Goal: Information Seeking & Learning: Learn about a topic

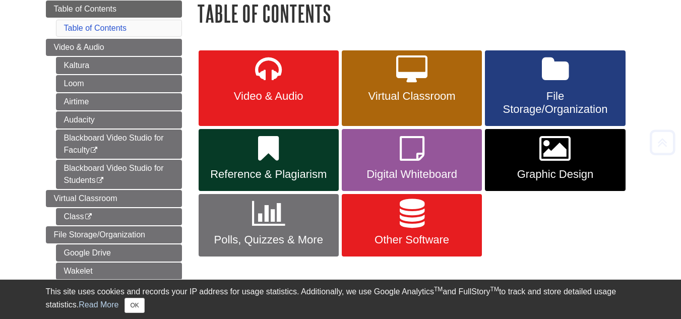
scroll to position [124, 0]
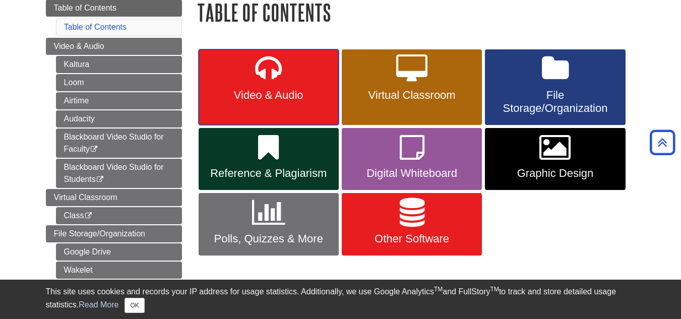
click at [294, 112] on link "Video & Audio" at bounding box center [269, 87] width 140 height 76
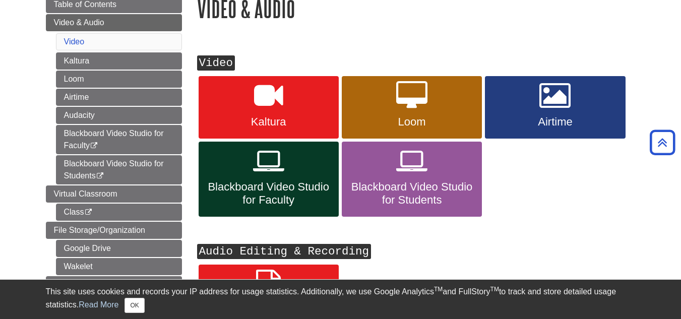
scroll to position [127, 0]
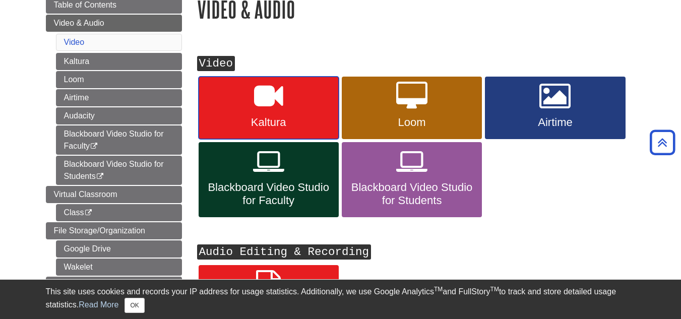
click at [254, 107] on icon at bounding box center [268, 96] width 29 height 29
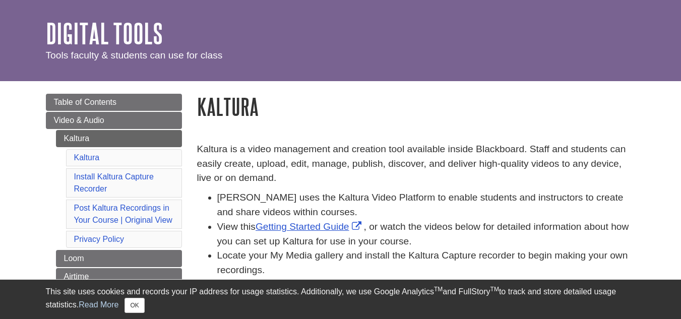
scroll to position [30, 0]
